Goal: Information Seeking & Learning: Check status

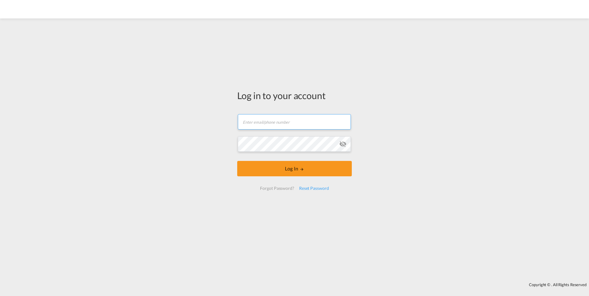
click at [262, 119] on input "text" at bounding box center [294, 121] width 113 height 15
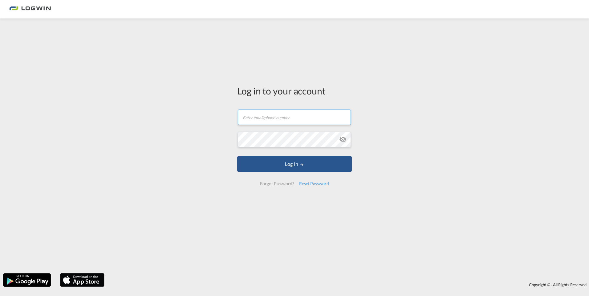
type input "[PERSON_NAME][EMAIL_ADDRESS][DOMAIN_NAME]"
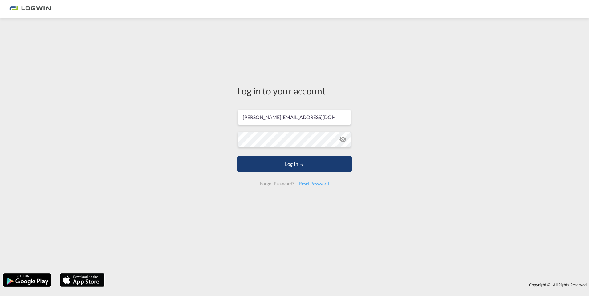
click at [288, 159] on button "Log In" at bounding box center [294, 163] width 115 height 15
